Goal: Task Accomplishment & Management: Complete application form

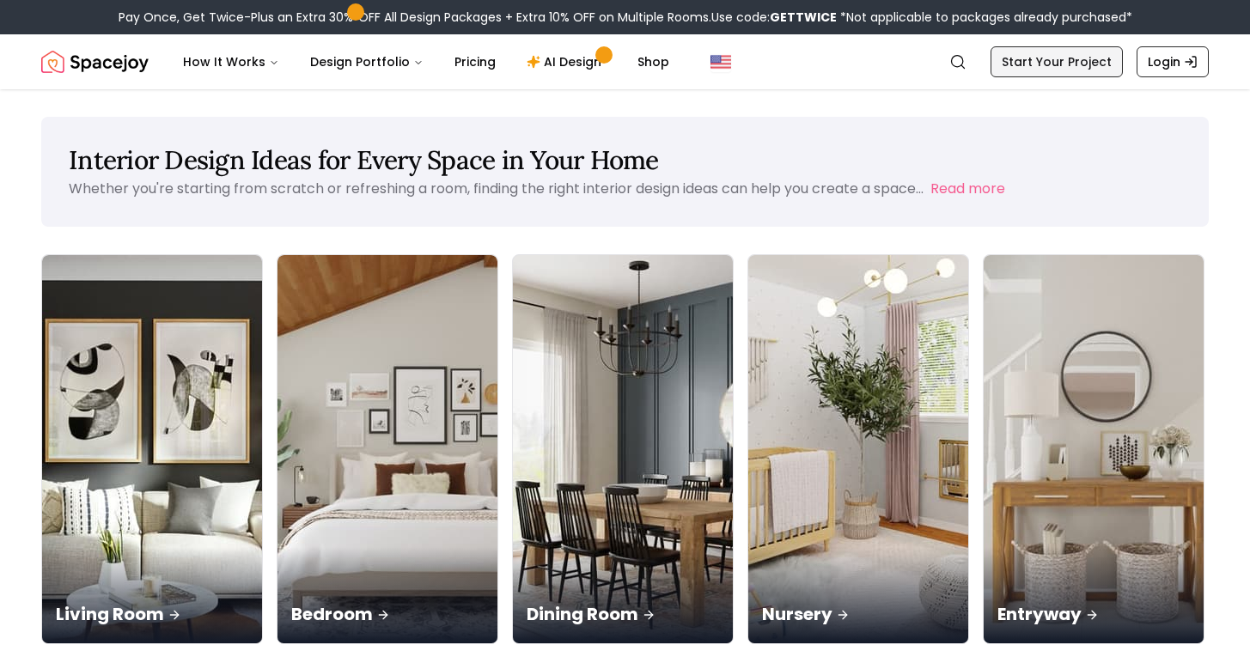
click at [1005, 58] on link "Start Your Project" at bounding box center [1057, 61] width 132 height 31
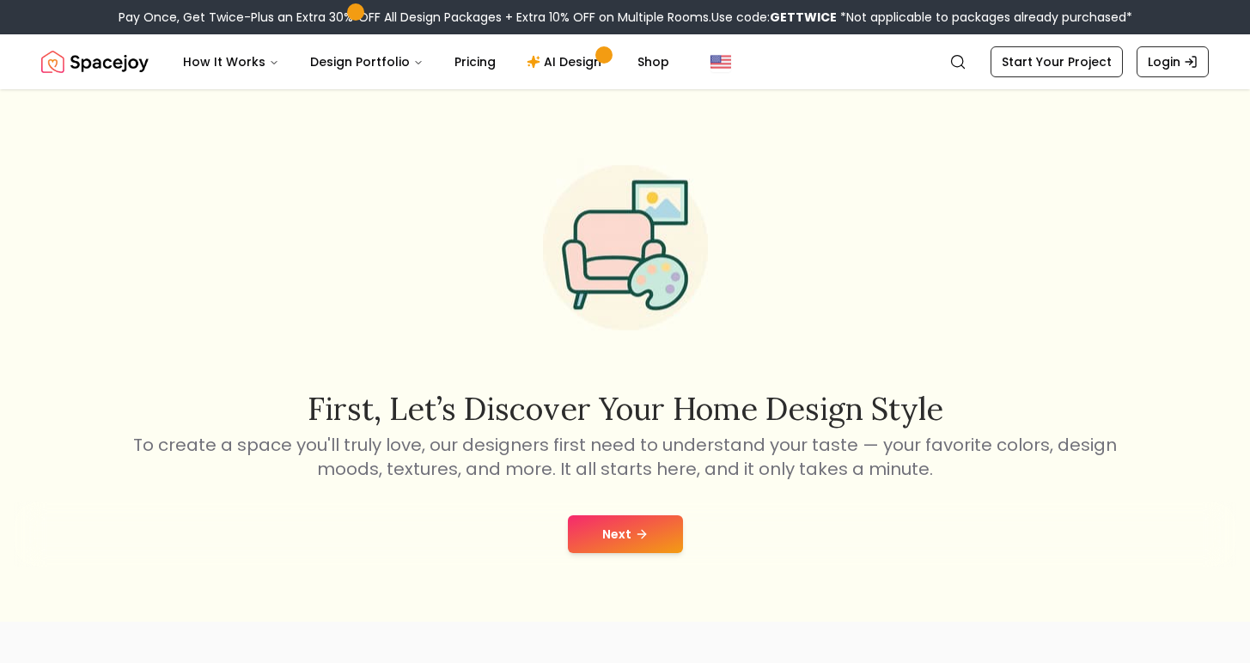
click at [627, 527] on button "Next" at bounding box center [625, 534] width 115 height 38
